Goal: Task Accomplishment & Management: Use online tool/utility

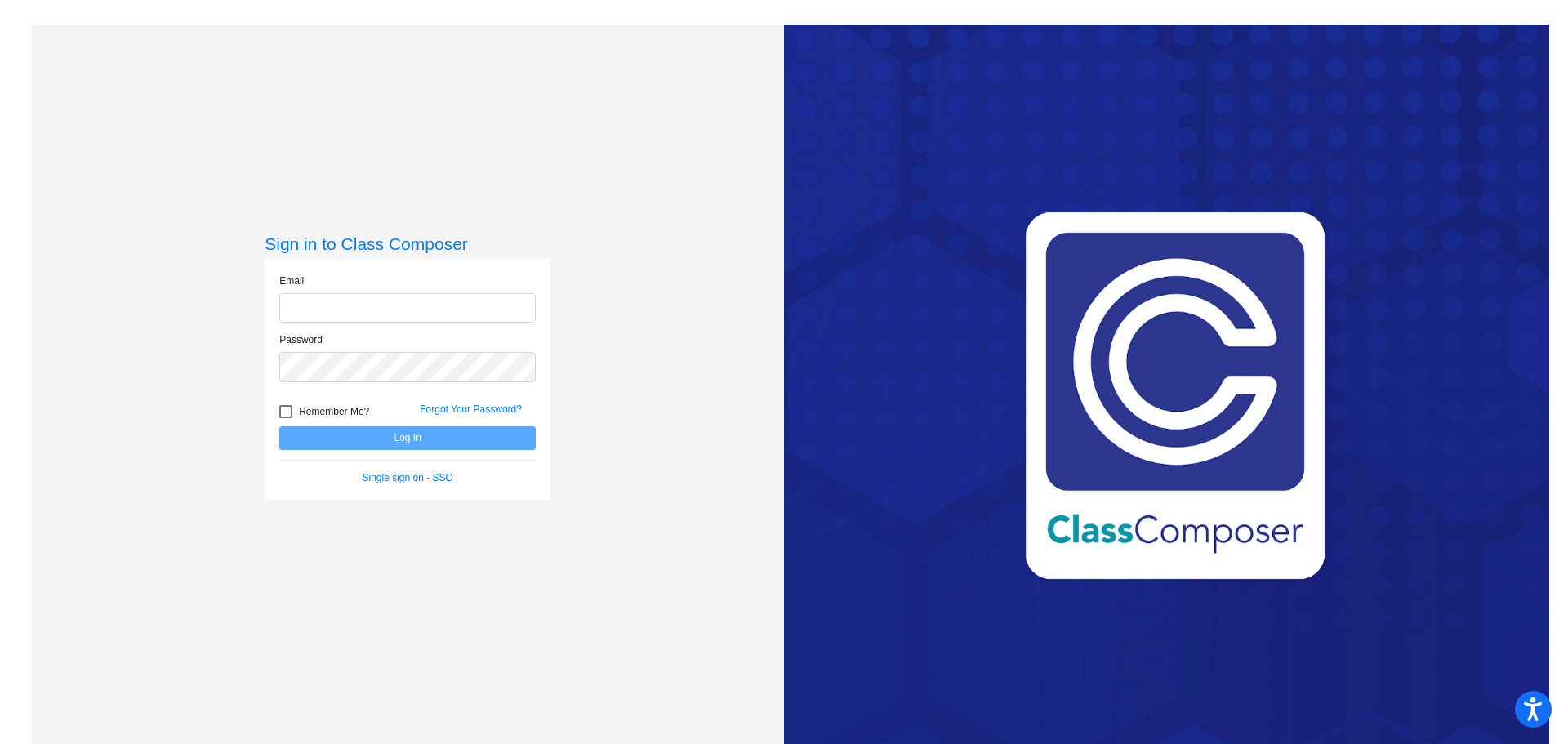
type input "[PERSON_NAME][EMAIL_ADDRESS][DOMAIN_NAME]"
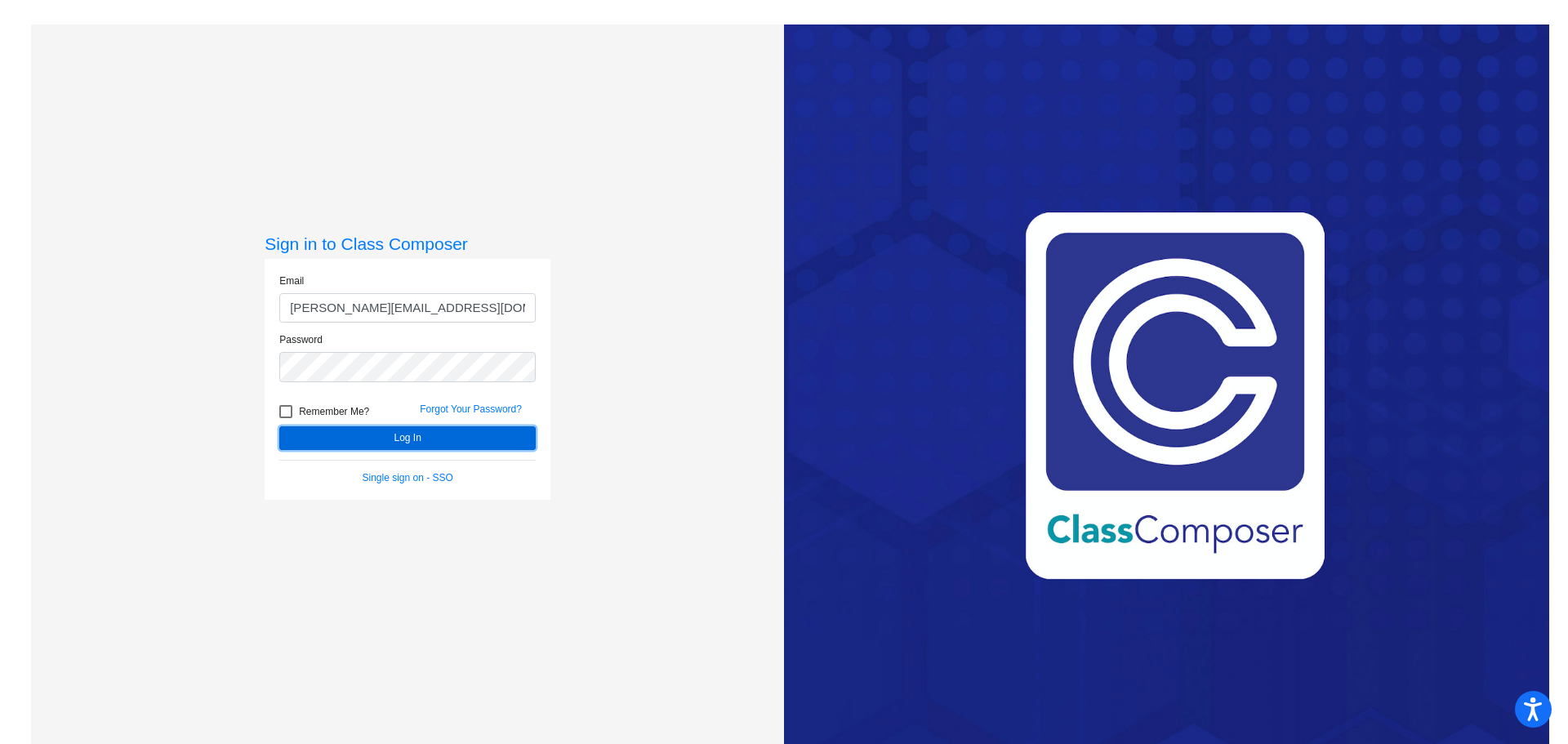
click at [398, 432] on button "Log In" at bounding box center [407, 439] width 256 height 24
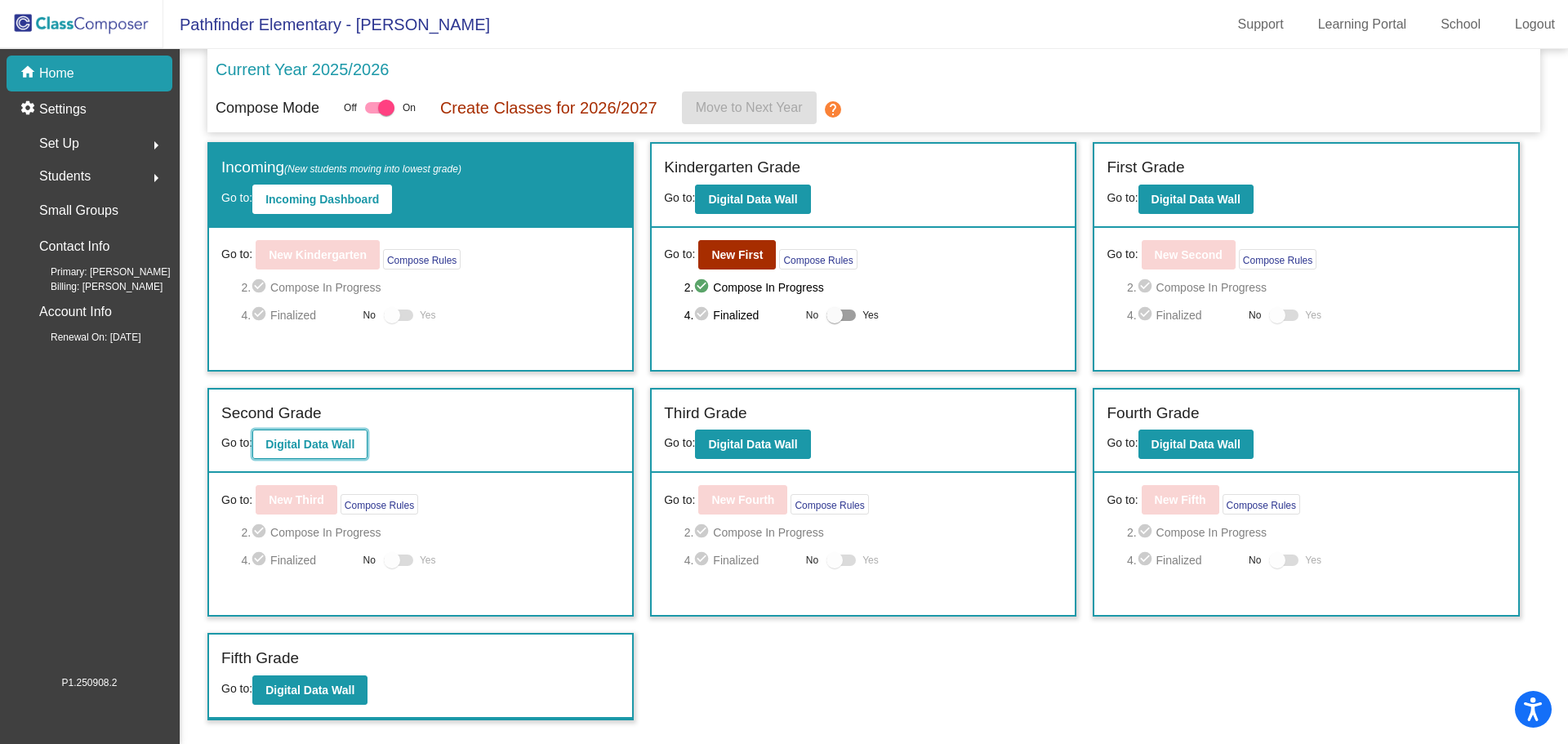
click at [325, 439] on b "Digital Data Wall" at bounding box center [309, 443] width 89 height 13
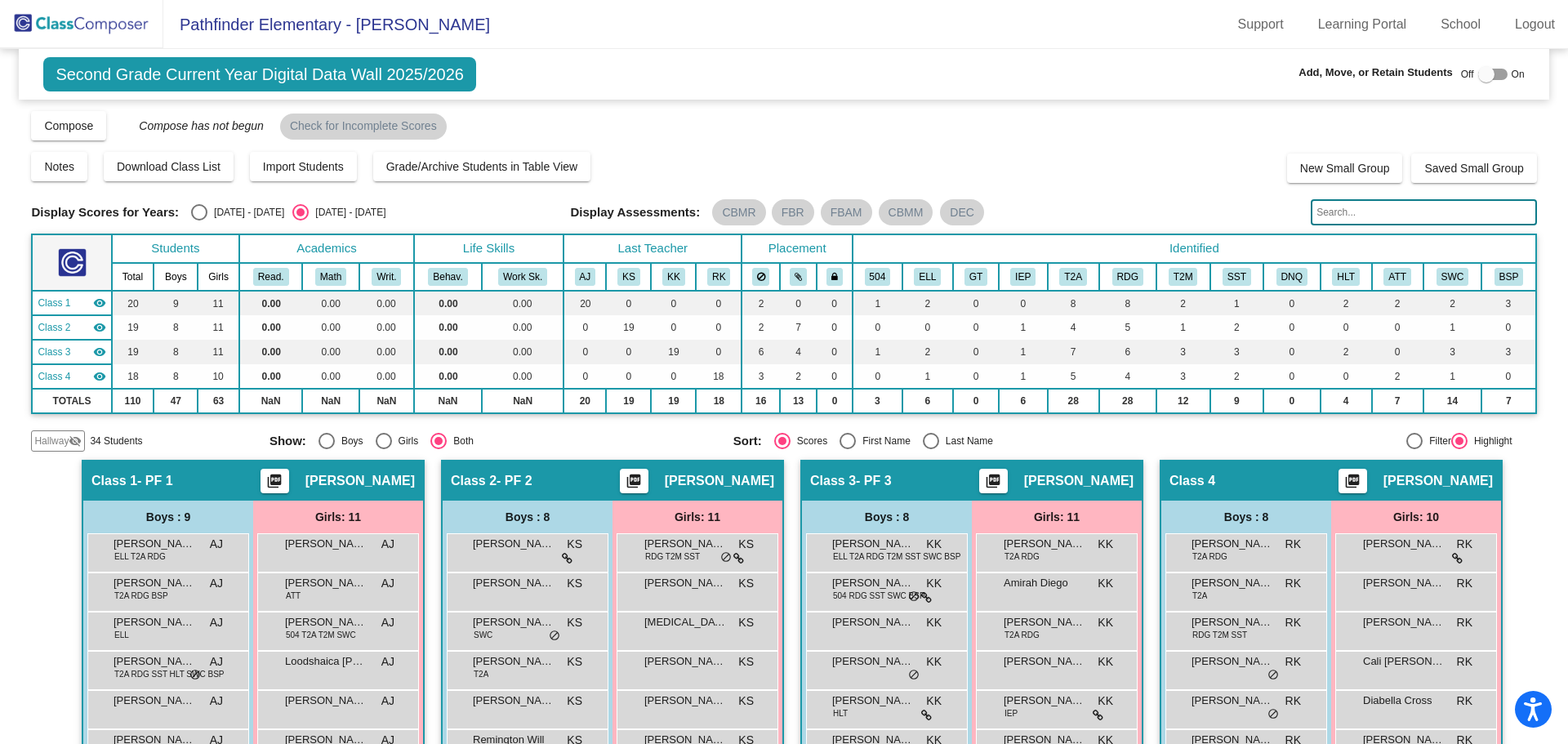
click at [1344, 236] on th "Identified" at bounding box center [1193, 248] width 683 height 29
drag, startPoint x: 1380, startPoint y: 207, endPoint x: 1369, endPoint y: 205, distance: 11.2
click at [1380, 207] on input "text" at bounding box center [1423, 212] width 226 height 27
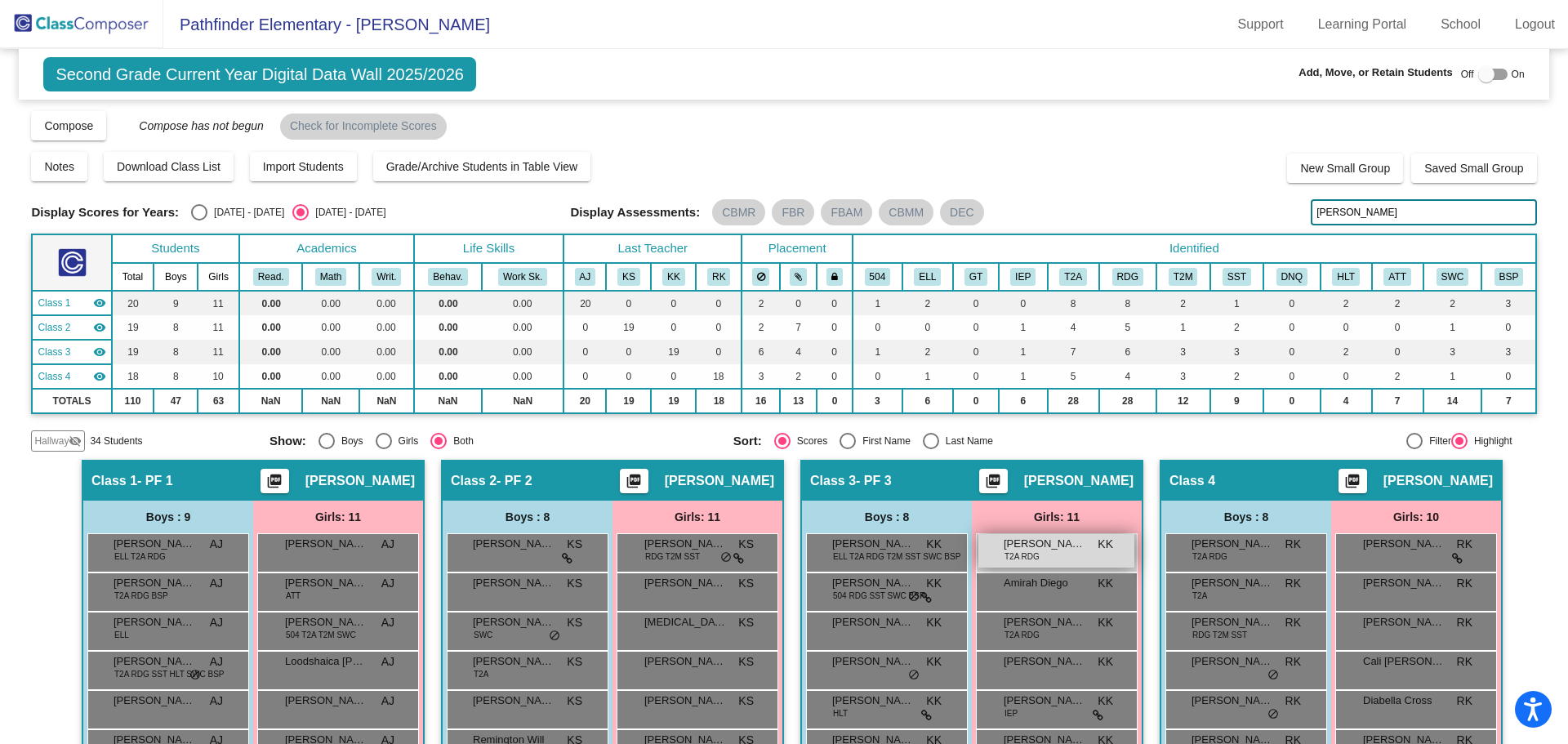
type input "[PERSON_NAME]"
click at [1035, 560] on span "T2A RDG" at bounding box center [1022, 556] width 35 height 12
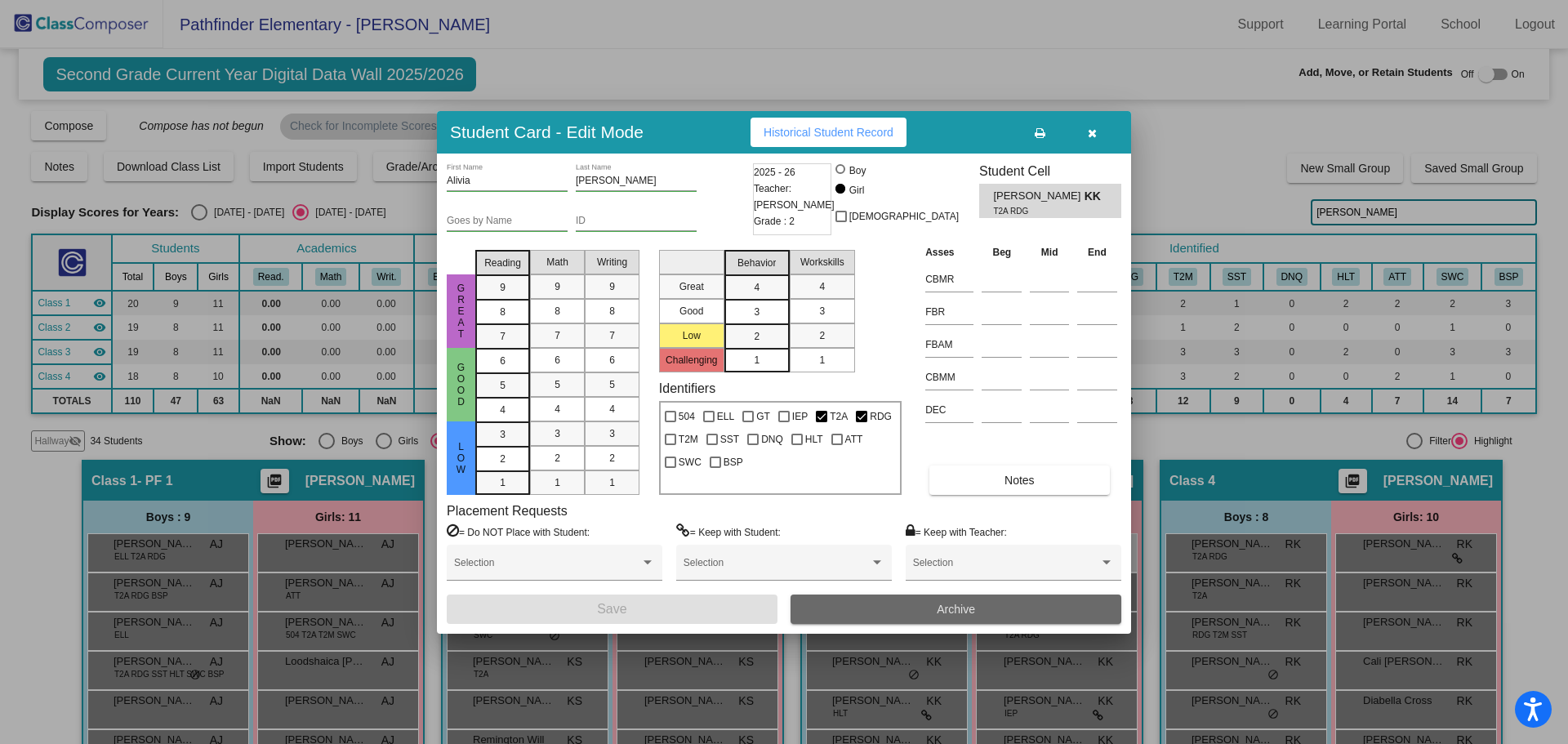
click at [879, 617] on button "Archive" at bounding box center [956, 609] width 331 height 30
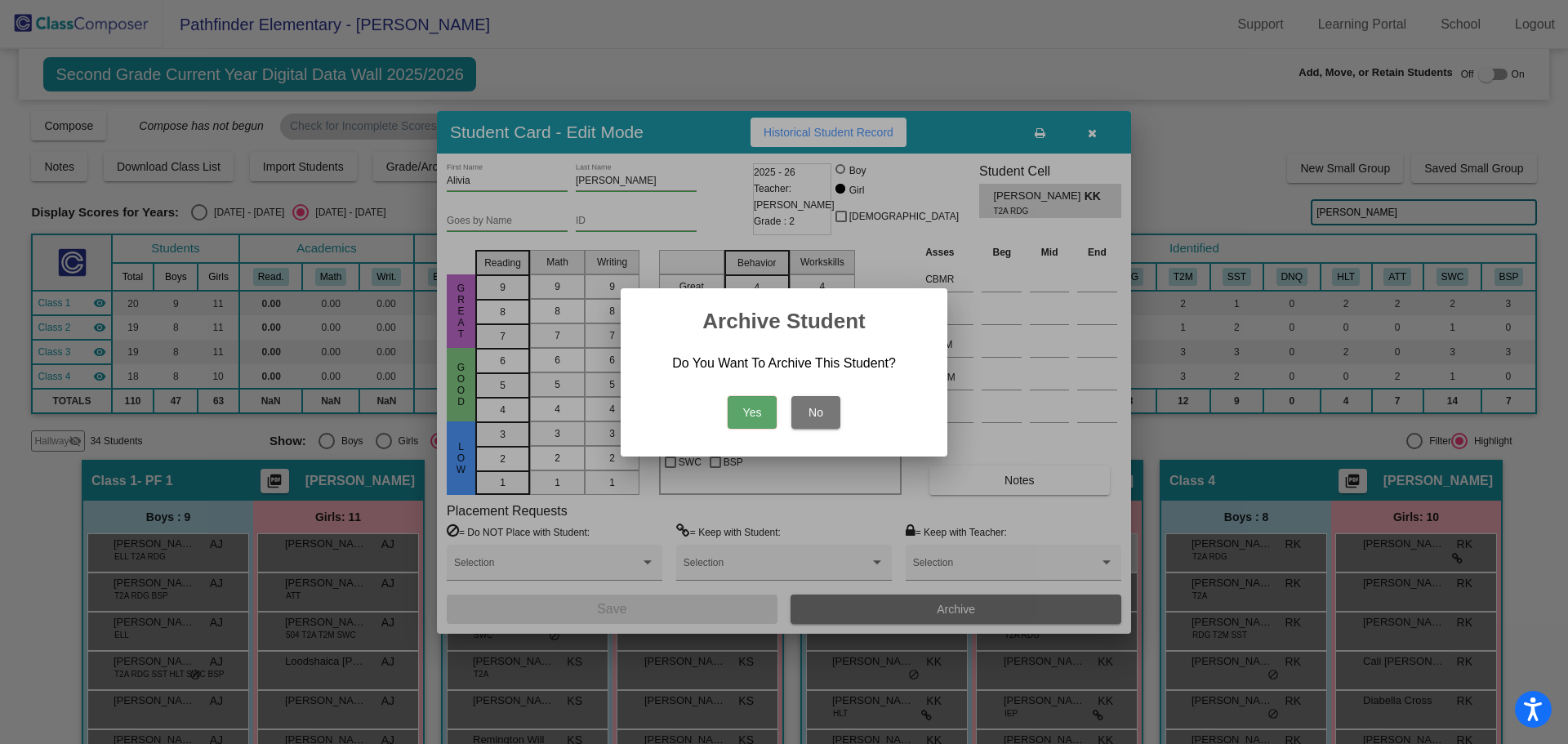
click at [763, 413] on button "Yes" at bounding box center [752, 412] width 49 height 33
